Goal: Task Accomplishment & Management: Complete application form

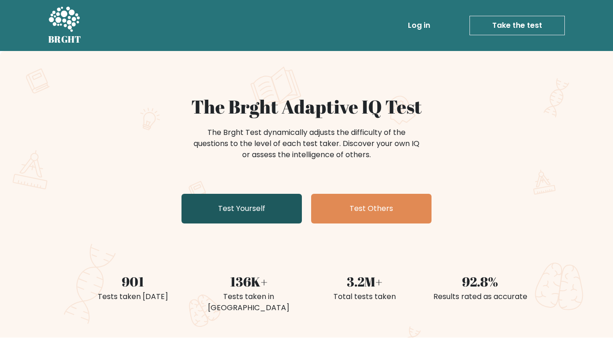
click at [276, 207] on link "Test Yourself" at bounding box center [242, 209] width 120 height 30
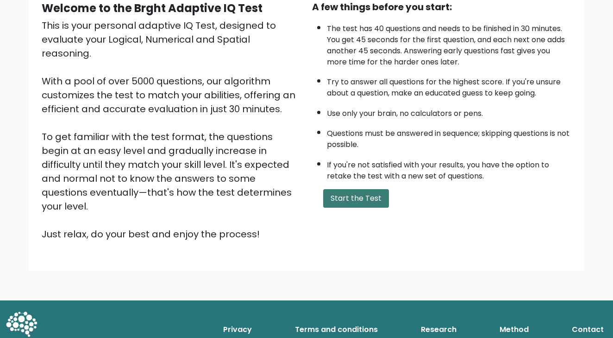
scroll to position [95, 0]
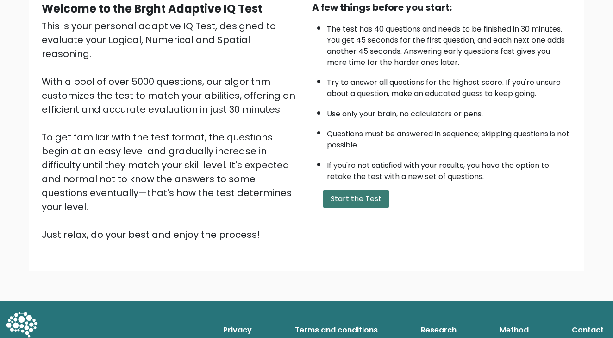
click at [332, 208] on button "Start the Test" at bounding box center [356, 198] width 66 height 19
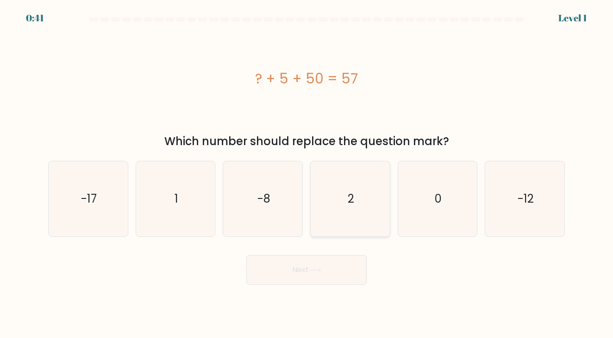
click at [366, 218] on icon "2" at bounding box center [350, 198] width 75 height 75
click at [307, 174] on input "d. 2" at bounding box center [307, 171] width 0 height 5
radio input "true"
click at [324, 265] on button "Next" at bounding box center [306, 270] width 120 height 30
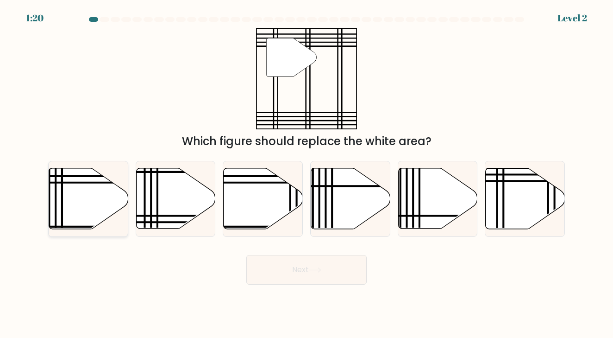
click at [95, 200] on icon at bounding box center [88, 198] width 79 height 61
click at [307, 174] on input "a." at bounding box center [307, 171] width 0 height 5
radio input "true"
click at [519, 224] on icon at bounding box center [525, 198] width 79 height 61
click at [307, 174] on input "f." at bounding box center [307, 171] width 0 height 5
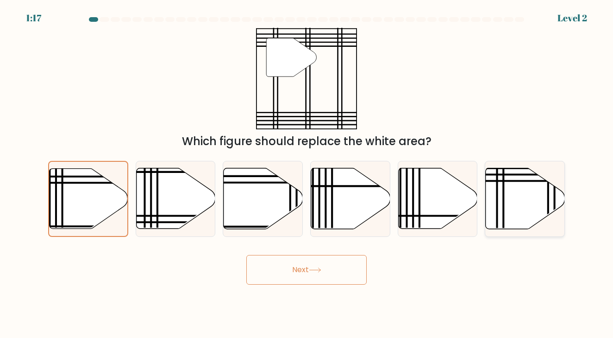
radio input "true"
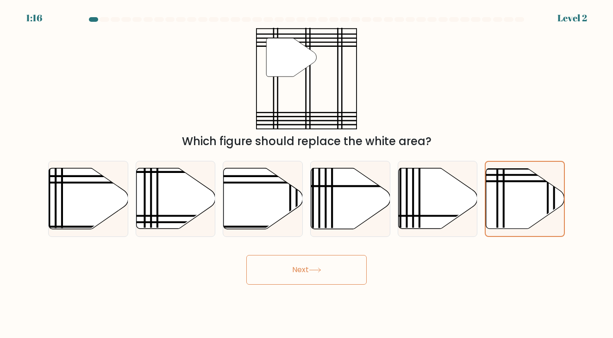
click at [304, 275] on button "Next" at bounding box center [306, 270] width 120 height 30
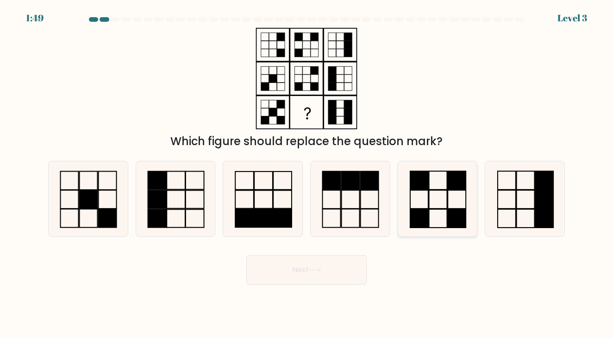
click at [421, 204] on icon at bounding box center [437, 198] width 75 height 75
click at [307, 174] on input "e." at bounding box center [307, 171] width 0 height 5
radio input "true"
click at [319, 264] on button "Next" at bounding box center [306, 270] width 120 height 30
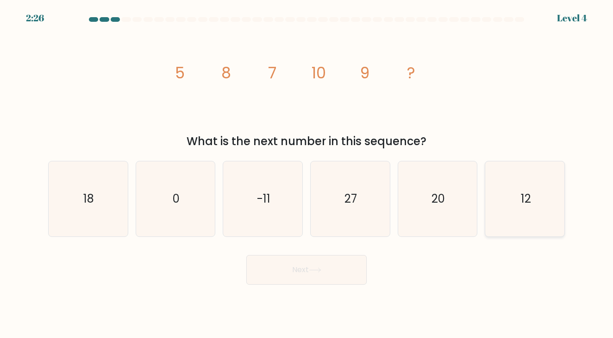
click at [544, 210] on icon "12" at bounding box center [525, 198] width 75 height 75
click at [307, 174] on input "f. 12" at bounding box center [307, 171] width 0 height 5
radio input "true"
click at [297, 259] on button "Next" at bounding box center [306, 270] width 120 height 30
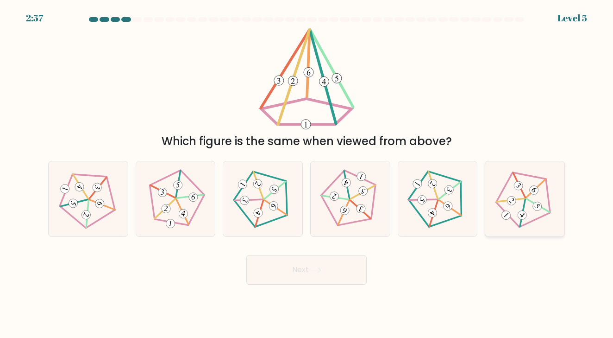
click at [540, 219] on icon at bounding box center [525, 199] width 60 height 60
click at [307, 174] on input "f." at bounding box center [307, 171] width 0 height 5
radio input "true"
click at [271, 279] on button "Next" at bounding box center [306, 270] width 120 height 30
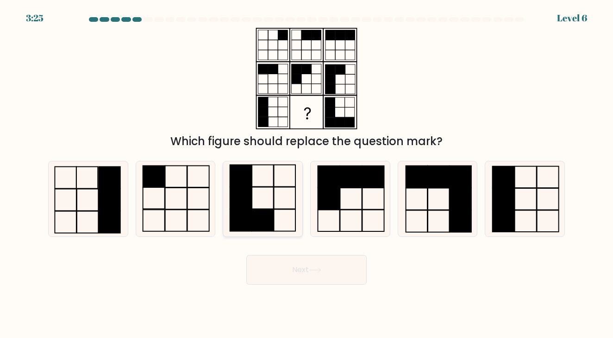
click at [251, 215] on rect at bounding box center [241, 220] width 22 height 22
click at [307, 174] on input "c." at bounding box center [307, 171] width 0 height 5
radio input "true"
click at [308, 280] on button "Next" at bounding box center [306, 270] width 120 height 30
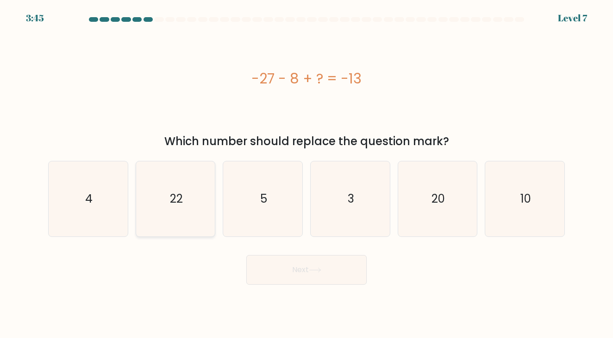
click at [177, 213] on icon "22" at bounding box center [175, 198] width 75 height 75
click at [307, 174] on input "b. 22" at bounding box center [307, 171] width 0 height 5
radio input "true"
click at [281, 280] on button "Next" at bounding box center [306, 270] width 120 height 30
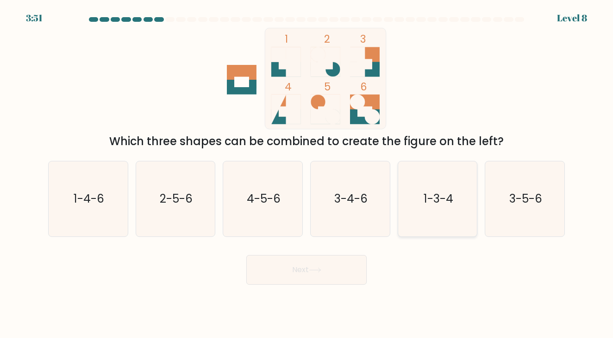
click at [451, 205] on text "1-3-4" at bounding box center [439, 198] width 30 height 15
click at [307, 174] on input "e. 1-3-4" at bounding box center [307, 171] width 0 height 5
radio input "true"
click at [332, 259] on button "Next" at bounding box center [306, 270] width 120 height 30
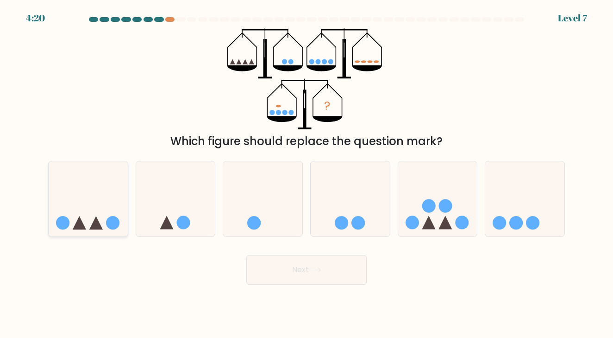
click at [93, 224] on icon at bounding box center [95, 222] width 13 height 13
click at [307, 174] on input "a." at bounding box center [307, 171] width 0 height 5
radio input "true"
click at [292, 270] on button "Next" at bounding box center [306, 270] width 120 height 30
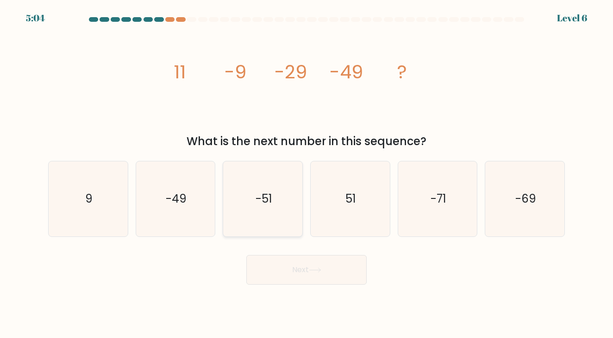
click at [244, 209] on icon "-51" at bounding box center [263, 198] width 75 height 75
click at [307, 174] on input "c. -51" at bounding box center [307, 171] width 0 height 5
radio input "true"
click at [322, 266] on button "Next" at bounding box center [306, 270] width 120 height 30
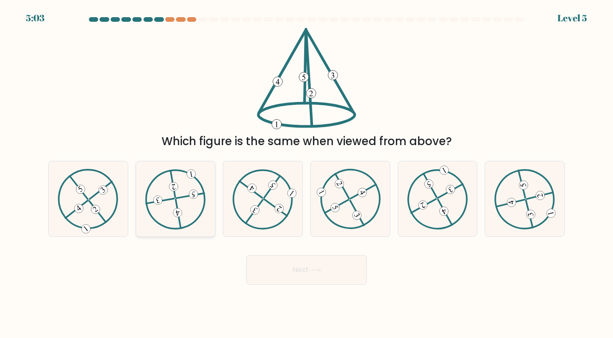
click at [193, 200] on icon at bounding box center [175, 199] width 61 height 60
click at [307, 174] on input "b." at bounding box center [307, 171] width 0 height 5
radio input "true"
click at [270, 243] on form at bounding box center [306, 150] width 613 height 267
click at [294, 263] on button "Next" at bounding box center [306, 270] width 120 height 30
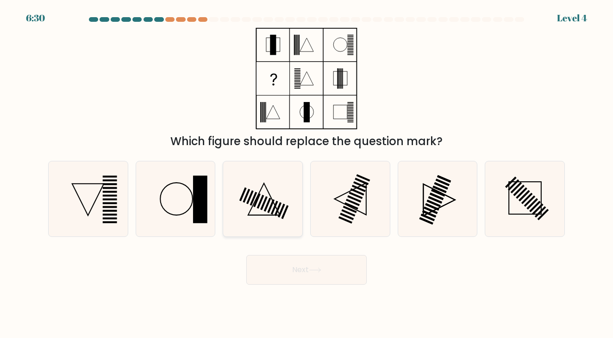
click at [265, 206] on icon at bounding box center [263, 198] width 75 height 75
click at [307, 174] on input "c." at bounding box center [307, 171] width 0 height 5
radio input "true"
click at [314, 278] on button "Next" at bounding box center [306, 270] width 120 height 30
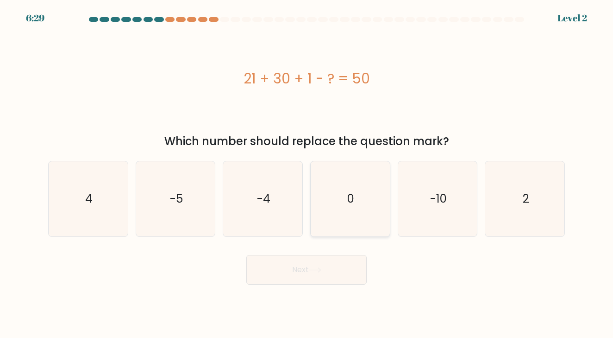
click at [341, 202] on icon "0" at bounding box center [350, 198] width 75 height 75
click at [307, 174] on input "d. 0" at bounding box center [307, 171] width 0 height 5
radio input "true"
click at [326, 259] on button "Next" at bounding box center [306, 270] width 120 height 30
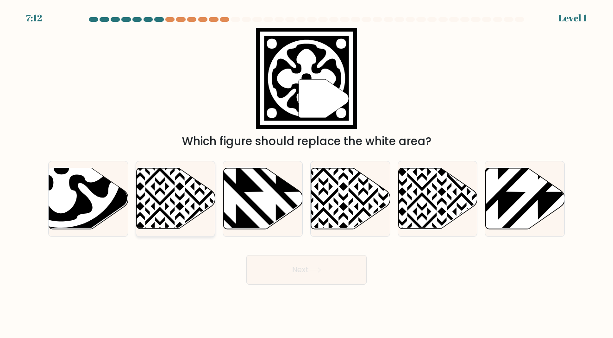
click at [215, 192] on div at bounding box center [176, 199] width 80 height 76
click at [307, 174] on input "b." at bounding box center [307, 171] width 0 height 5
radio input "true"
click at [299, 267] on button "Next" at bounding box center [306, 270] width 120 height 30
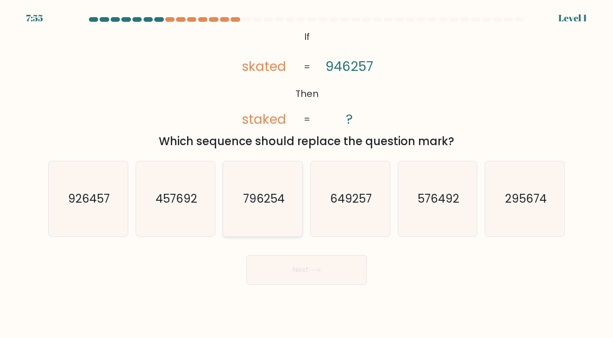
click at [277, 178] on icon "796254" at bounding box center [263, 198] width 75 height 75
click at [307, 174] on input "c. 796254" at bounding box center [307, 171] width 0 height 5
radio input "true"
click at [306, 266] on button "Next" at bounding box center [306, 270] width 120 height 30
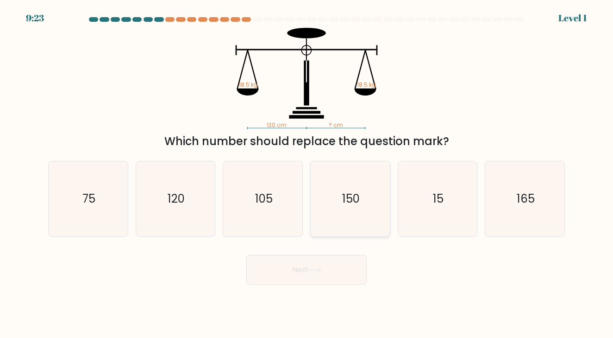
click at [345, 186] on icon "150" at bounding box center [350, 198] width 75 height 75
click at [307, 174] on input "d. 150" at bounding box center [307, 171] width 0 height 5
radio input "true"
click at [349, 269] on button "Next" at bounding box center [306, 270] width 120 height 30
